Goal: Use online tool/utility: Utilize a website feature to perform a specific function

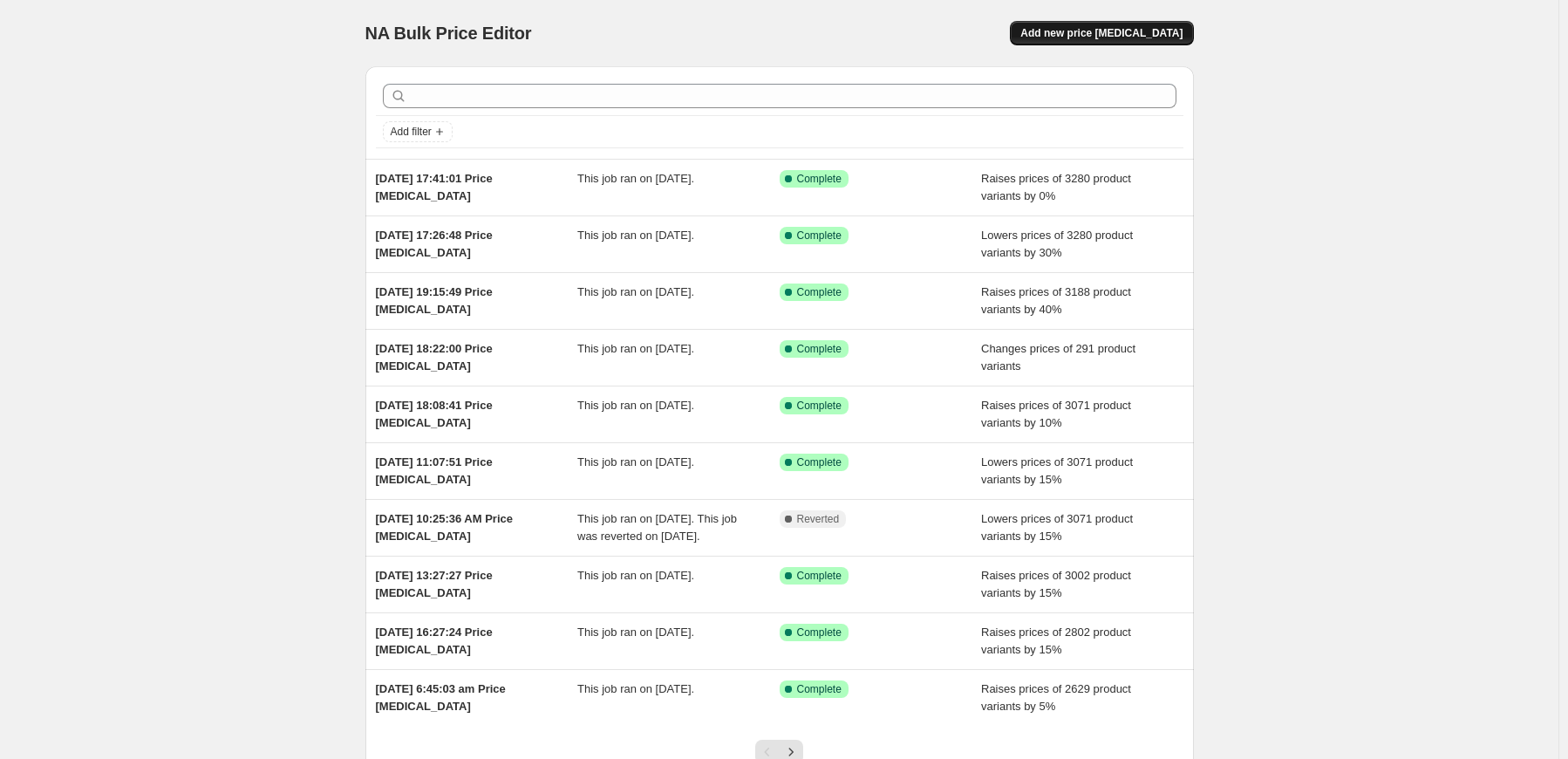
click at [1152, 39] on span "Add new price [MEDICAL_DATA]" at bounding box center [1101, 33] width 162 height 14
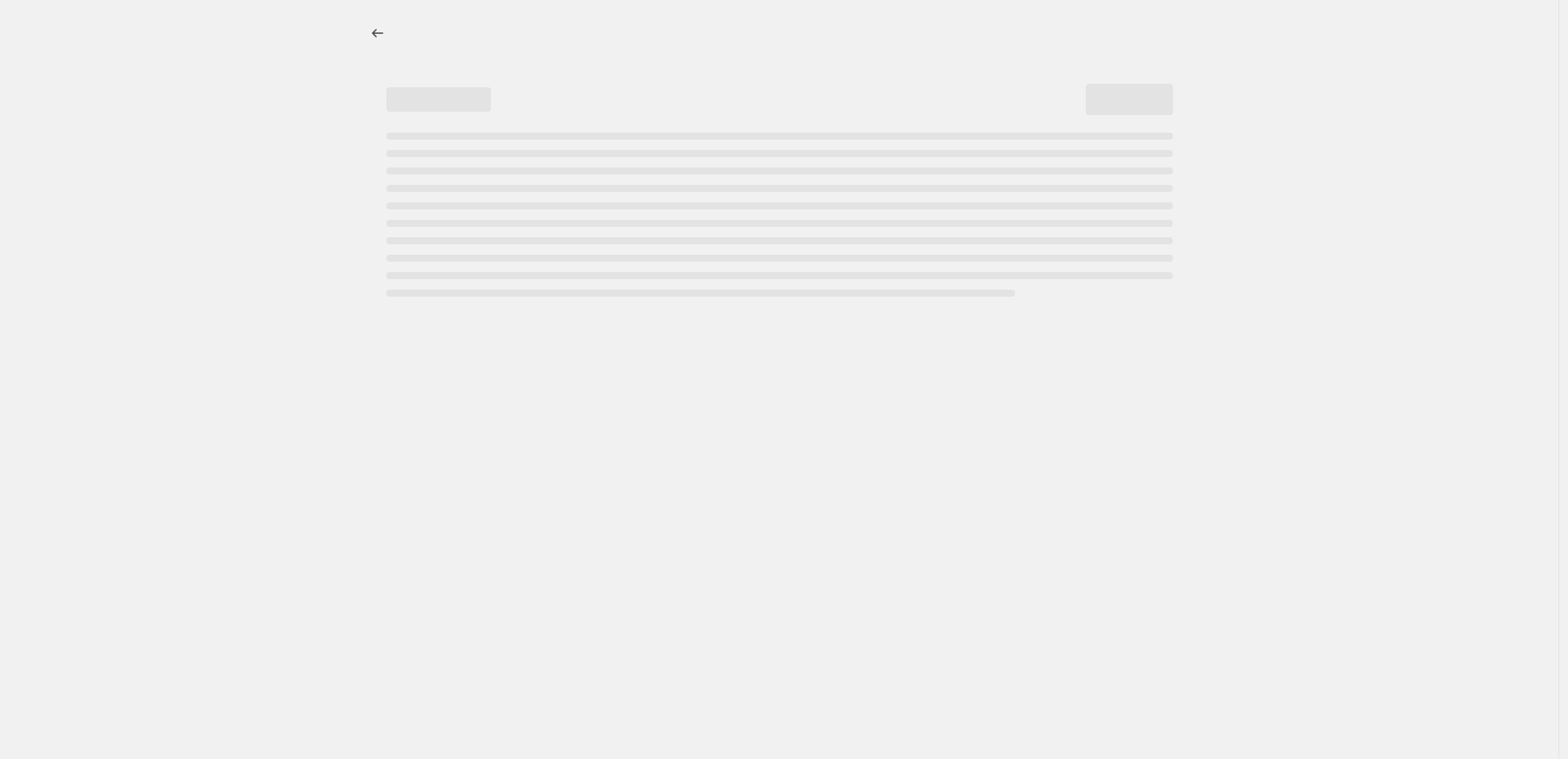
select select "percentage"
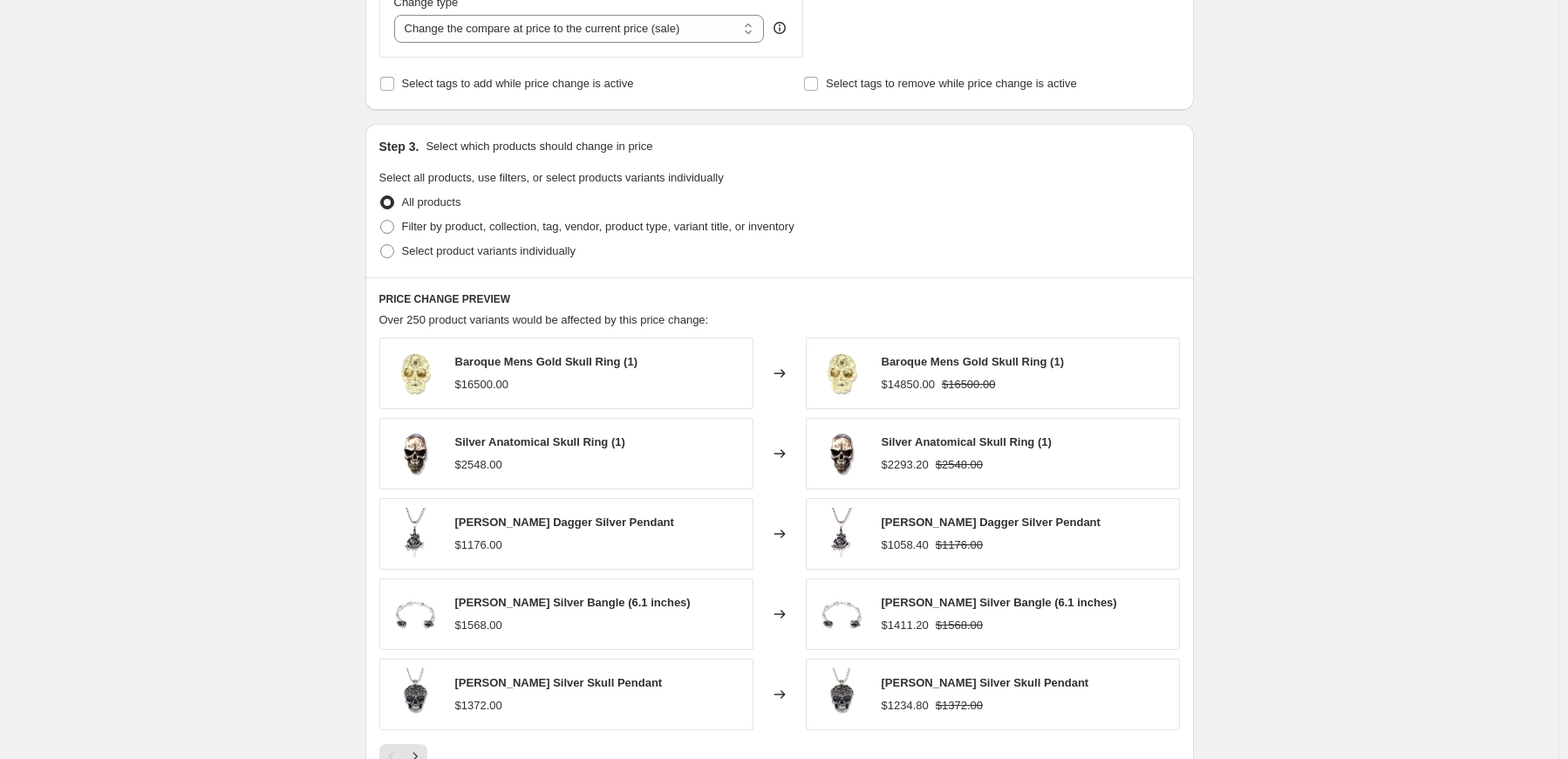
scroll to position [349, 0]
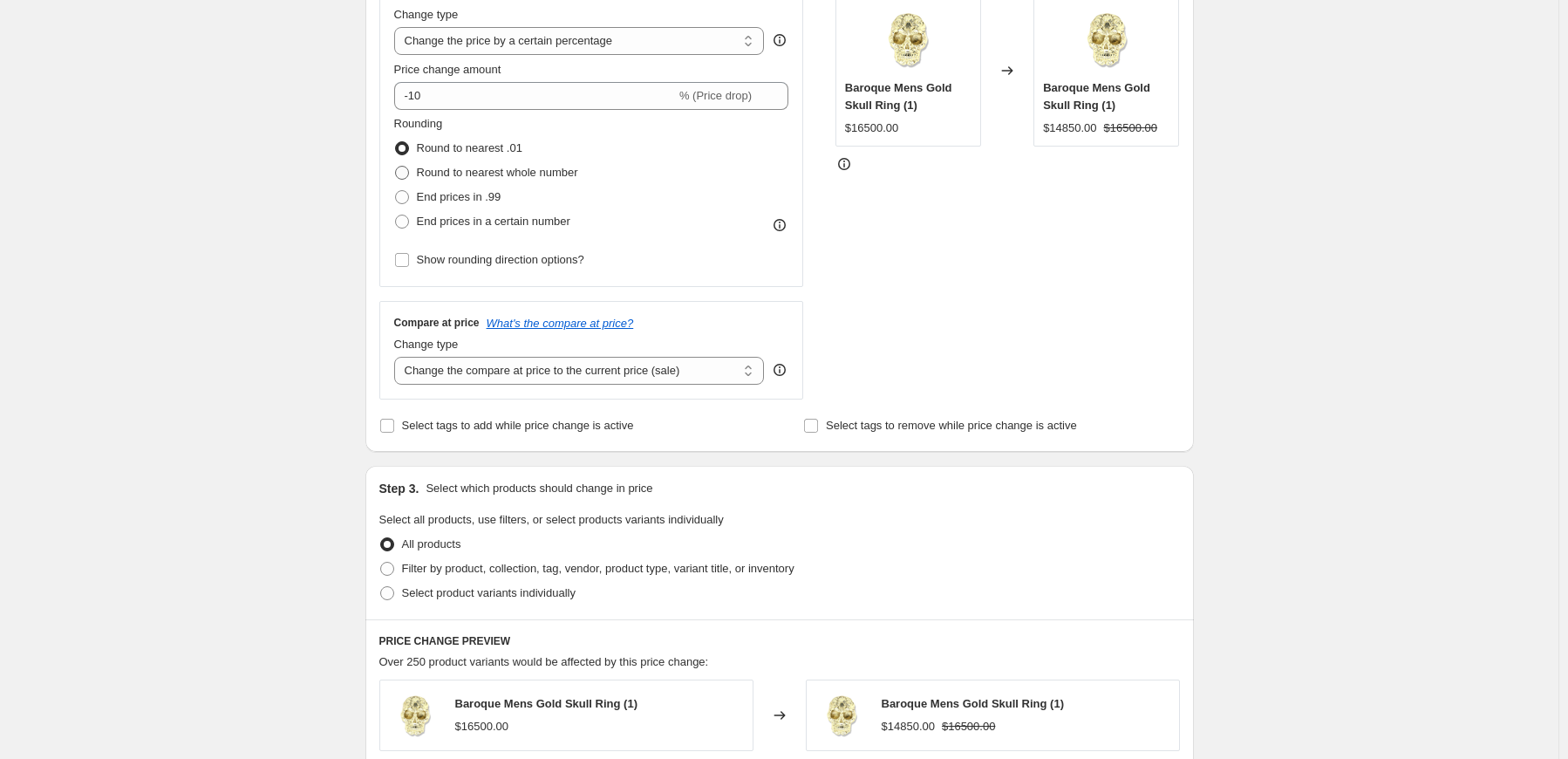
click at [408, 170] on span at bounding box center [402, 173] width 14 height 14
click at [395, 167] on input "Round to nearest whole number" at bounding box center [395, 166] width 1 height 1
radio input "true"
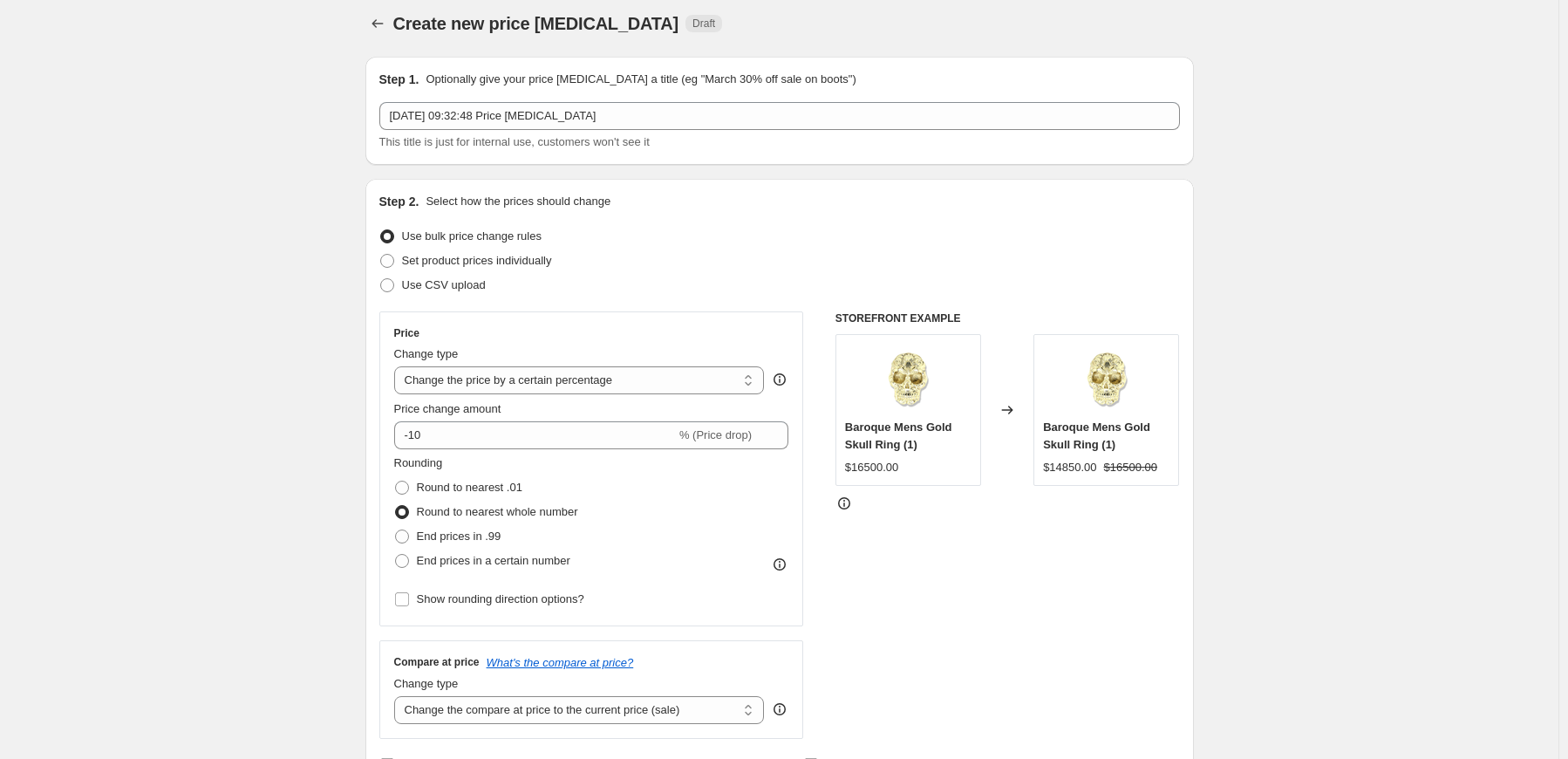
scroll to position [0, 0]
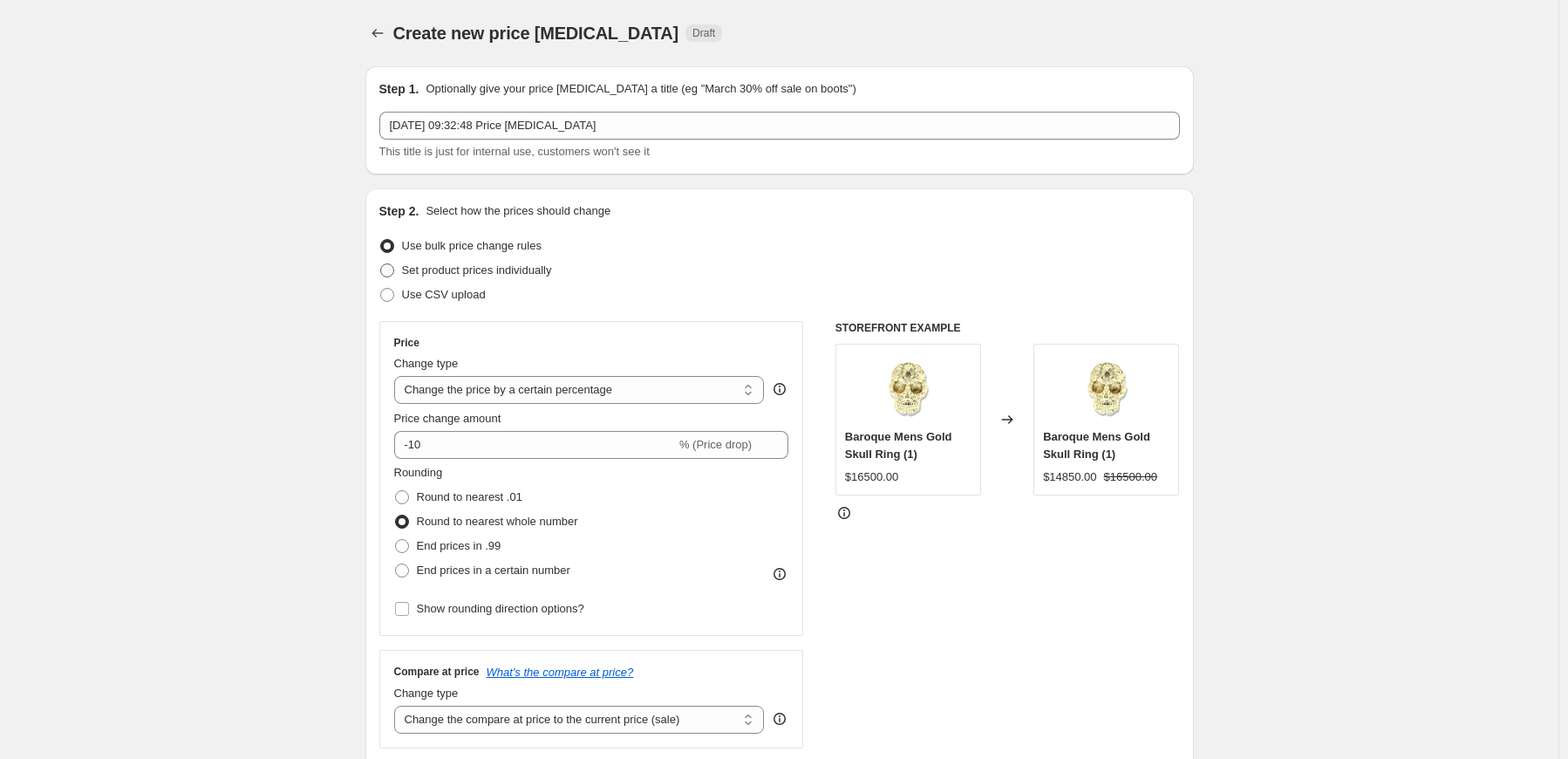
click at [394, 273] on span at bounding box center [387, 270] width 14 height 14
click at [381, 265] on input "Set product prices individually" at bounding box center [380, 264] width 1 height 1
radio input "true"
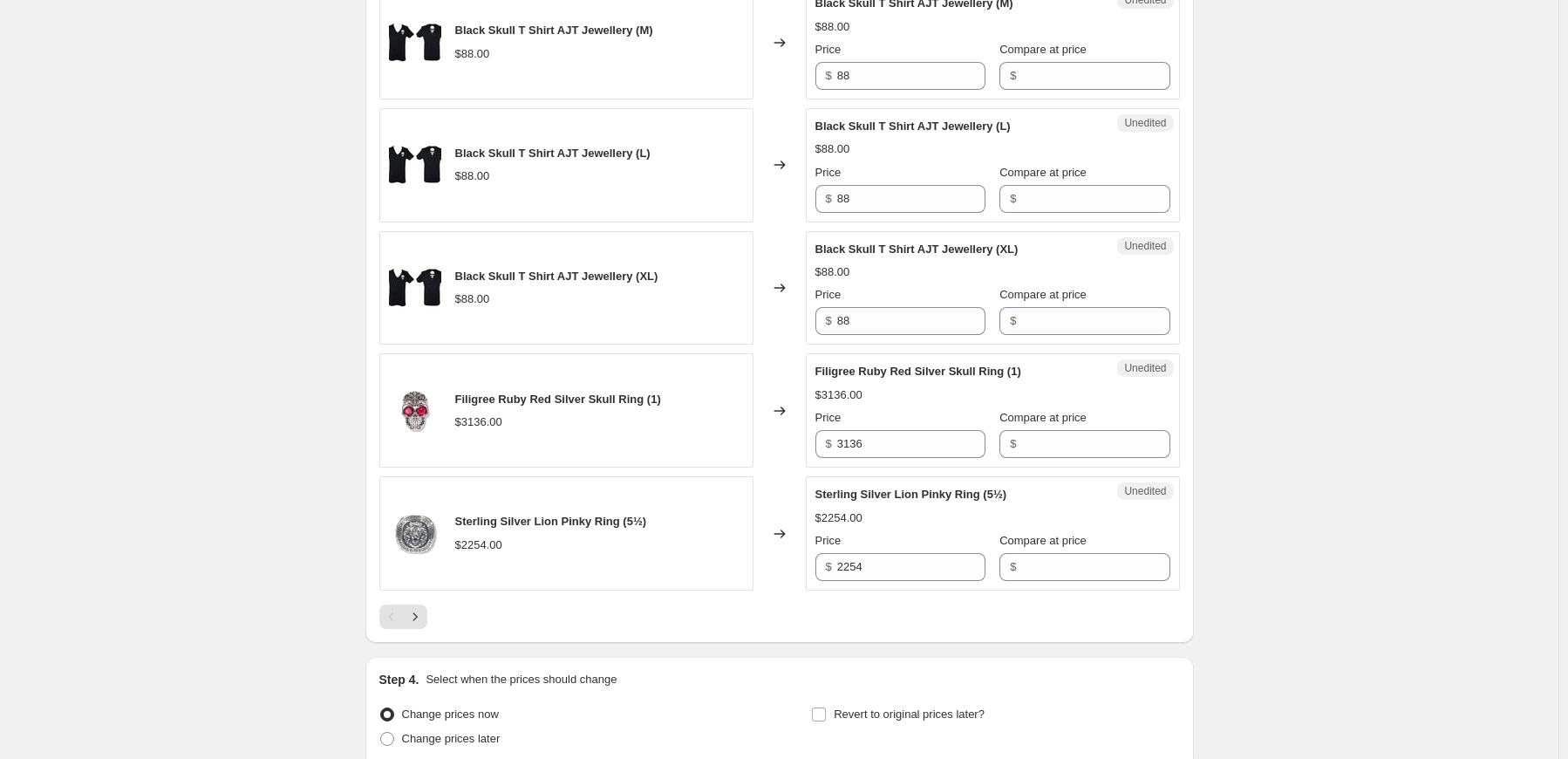
scroll to position [2608, 0]
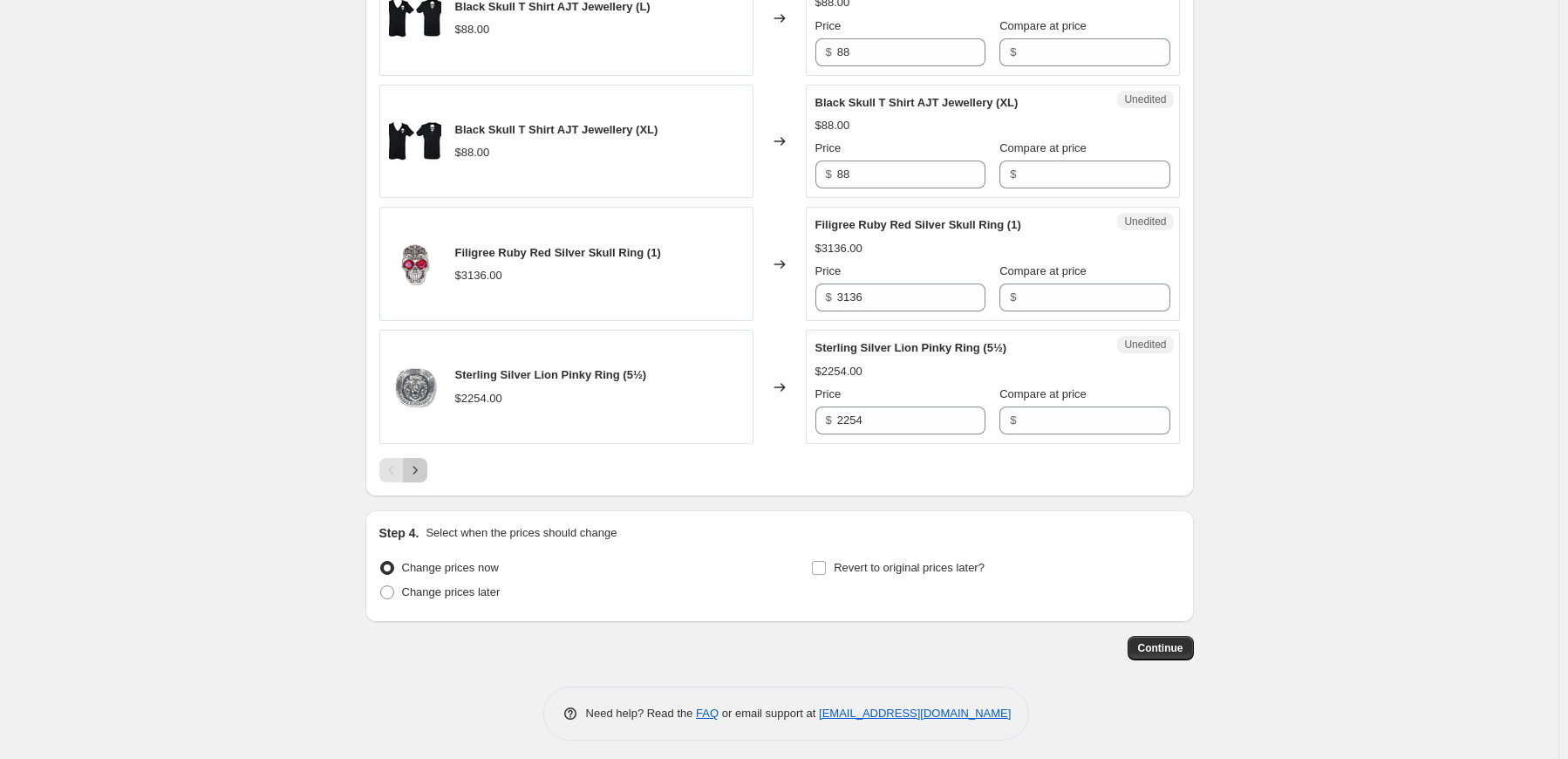
click at [422, 461] on icon "Next" at bounding box center [415, 470] width 17 height 17
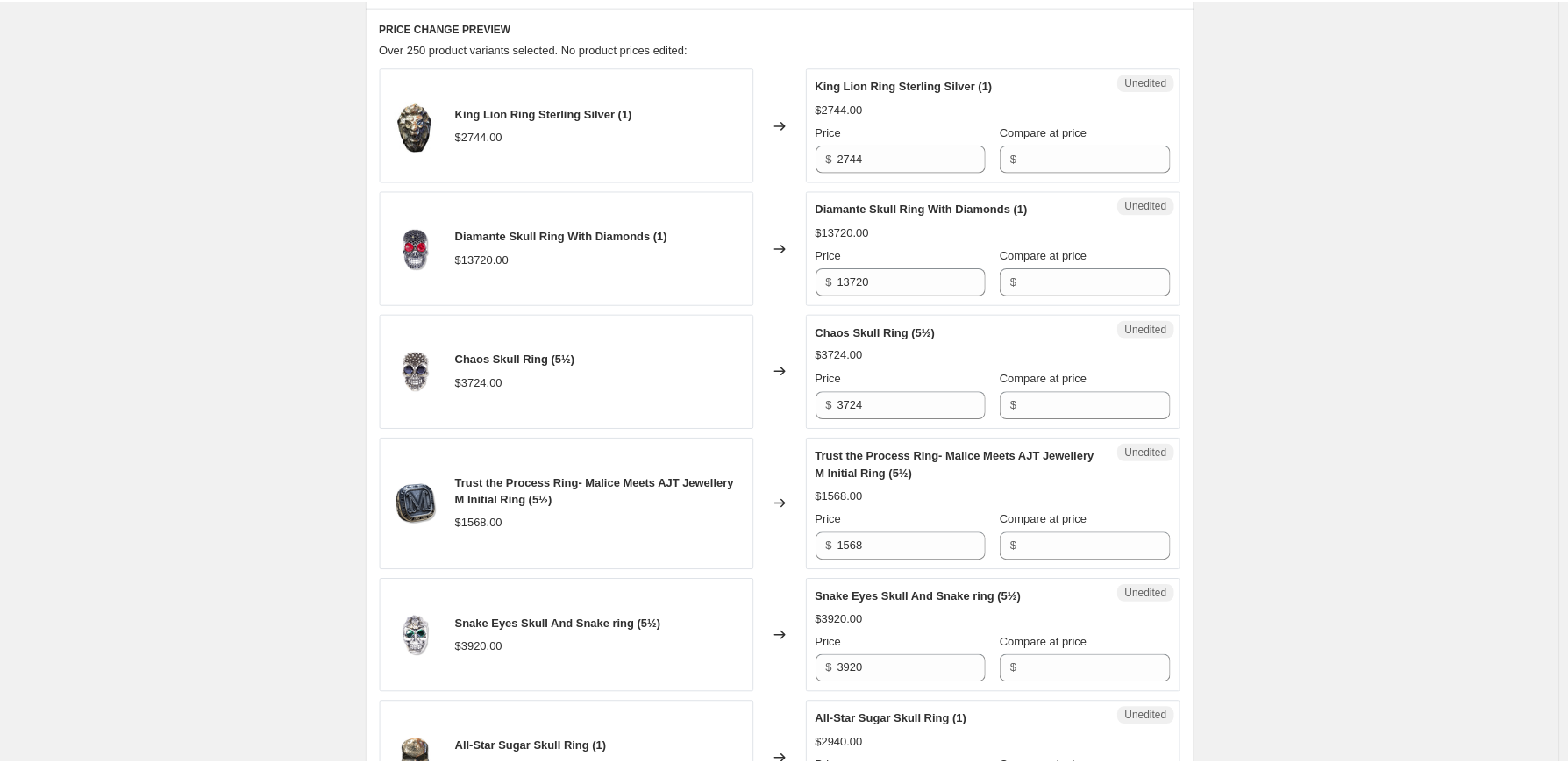
scroll to position [702, 0]
